Goal: Task Accomplishment & Management: Use online tool/utility

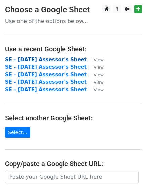
click at [27, 59] on strong "SE - [DATE] Assessor's Sheet" at bounding box center [46, 59] width 82 height 6
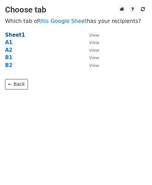
click at [18, 37] on strong "Sheet1" at bounding box center [15, 35] width 20 height 6
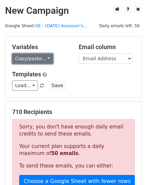
click at [45, 58] on link "Copy/paste..." at bounding box center [32, 58] width 41 height 10
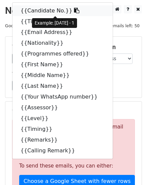
click at [35, 11] on link "{{Candidate No.}}" at bounding box center [62, 10] width 100 height 11
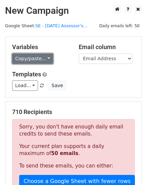
click at [44, 58] on link "Copy/paste..." at bounding box center [32, 58] width 41 height 10
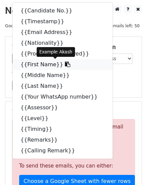
click at [32, 65] on link "{{First Name}}" at bounding box center [62, 64] width 100 height 11
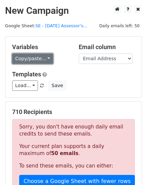
click at [44, 57] on link "Copy/paste..." at bounding box center [32, 58] width 41 height 10
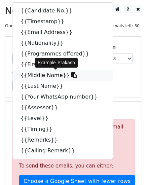
click at [38, 75] on link "{{Middle Name}}" at bounding box center [62, 75] width 100 height 11
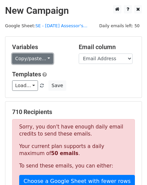
click at [45, 58] on link "Copy/paste..." at bounding box center [32, 58] width 41 height 10
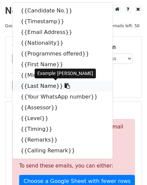
click at [38, 84] on link "{{Last Name}}" at bounding box center [62, 86] width 100 height 11
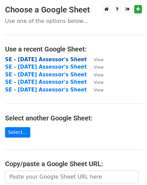
click at [20, 59] on strong "SE - [DATE] Assessor's Sheet" at bounding box center [46, 59] width 82 height 6
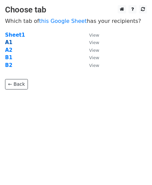
click at [9, 43] on strong "A1" at bounding box center [8, 42] width 7 height 6
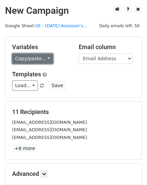
click at [44, 58] on link "Copy/paste..." at bounding box center [32, 58] width 41 height 10
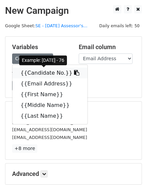
click at [42, 72] on link "{{Candidate No.}}" at bounding box center [49, 73] width 75 height 11
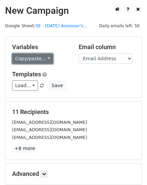
click at [44, 58] on link "Copy/paste..." at bounding box center [32, 58] width 41 height 10
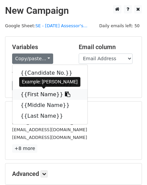
click at [25, 95] on link "{{First Name}}" at bounding box center [49, 94] width 75 height 11
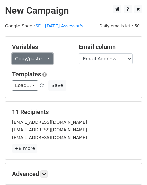
click at [44, 60] on link "Copy/paste..." at bounding box center [32, 58] width 41 height 10
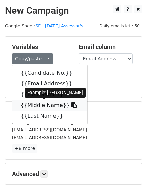
click at [33, 105] on link "{{Middle Name}}" at bounding box center [49, 105] width 75 height 11
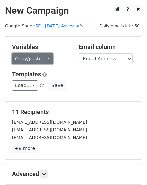
click at [45, 58] on link "Copy/paste..." at bounding box center [32, 58] width 41 height 10
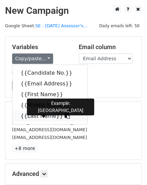
click at [38, 117] on link "{{Last Name}}" at bounding box center [49, 116] width 75 height 11
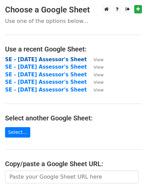
click at [30, 58] on strong "SE - [DATE] Assessor's Sheet" at bounding box center [46, 59] width 82 height 6
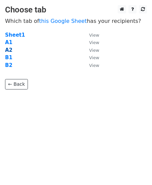
click at [8, 51] on strong "A2" at bounding box center [8, 50] width 7 height 6
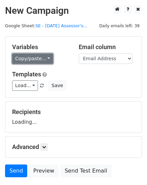
click at [45, 58] on link "Copy/paste..." at bounding box center [32, 58] width 41 height 10
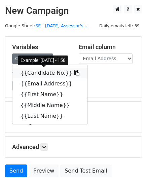
click at [48, 71] on link "{{Candidate No.}}" at bounding box center [49, 73] width 75 height 11
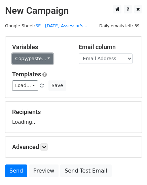
click at [45, 59] on link "Copy/paste..." at bounding box center [32, 58] width 41 height 10
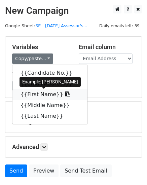
click at [40, 94] on link "{{First Name}}" at bounding box center [49, 94] width 75 height 11
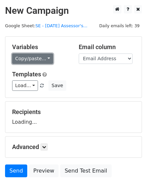
click at [44, 57] on link "Copy/paste..." at bounding box center [32, 58] width 41 height 10
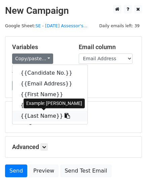
click at [42, 116] on link "{{Last Name}}" at bounding box center [49, 116] width 75 height 11
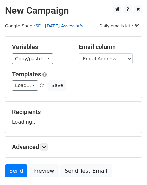
click at [86, 27] on link "SE - [DATE] Assessor's..." at bounding box center [61, 25] width 52 height 5
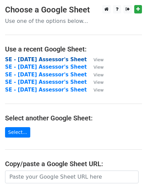
click at [27, 60] on strong "SE - August 2025 Assessor's Sheet" at bounding box center [46, 59] width 82 height 6
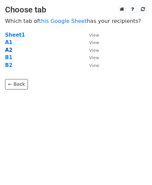
click at [8, 50] on strong "A2" at bounding box center [8, 50] width 7 height 6
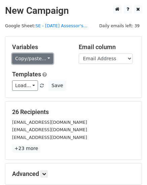
click at [44, 57] on link "Copy/paste..." at bounding box center [32, 58] width 41 height 10
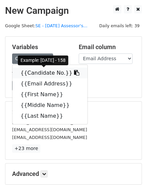
click at [49, 73] on link "{{Candidate No.}}" at bounding box center [49, 73] width 75 height 11
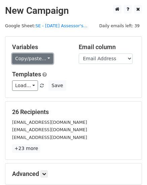
click at [44, 58] on link "Copy/paste..." at bounding box center [32, 58] width 41 height 10
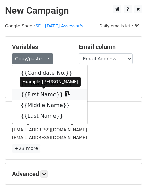
click at [35, 96] on link "{{First Name}}" at bounding box center [49, 94] width 75 height 11
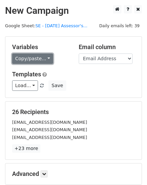
click at [44, 58] on link "Copy/paste..." at bounding box center [32, 58] width 41 height 10
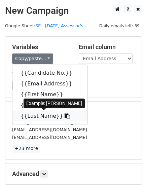
click at [35, 117] on link "{{Last Name}}" at bounding box center [49, 116] width 75 height 11
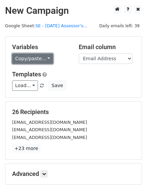
click at [46, 57] on link "Copy/paste..." at bounding box center [32, 58] width 41 height 10
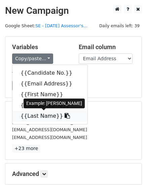
click at [39, 117] on link "{{Last Name}}" at bounding box center [49, 116] width 75 height 11
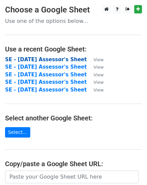
click at [37, 59] on strong "SE - August 2025 Assessor's Sheet" at bounding box center [46, 59] width 82 height 6
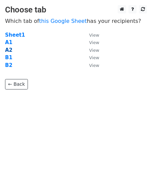
click at [9, 51] on strong "A2" at bounding box center [8, 50] width 7 height 6
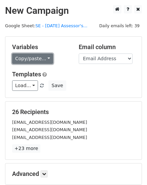
click at [44, 58] on link "Copy/paste..." at bounding box center [32, 58] width 41 height 10
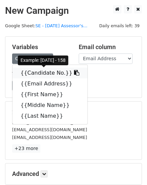
click at [44, 72] on link "{{Candidate No.}}" at bounding box center [49, 73] width 75 height 11
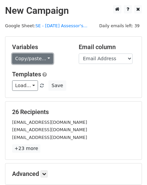
click at [46, 58] on link "Copy/paste..." at bounding box center [32, 58] width 41 height 10
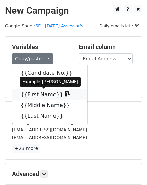
click at [38, 94] on link "{{First Name}}" at bounding box center [49, 94] width 75 height 11
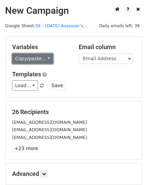
click at [45, 58] on link "Copy/paste..." at bounding box center [32, 58] width 41 height 10
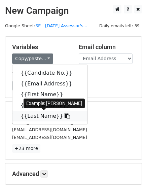
click at [38, 115] on link "{{Last Name}}" at bounding box center [49, 116] width 75 height 11
